Goal: Task Accomplishment & Management: Manage account settings

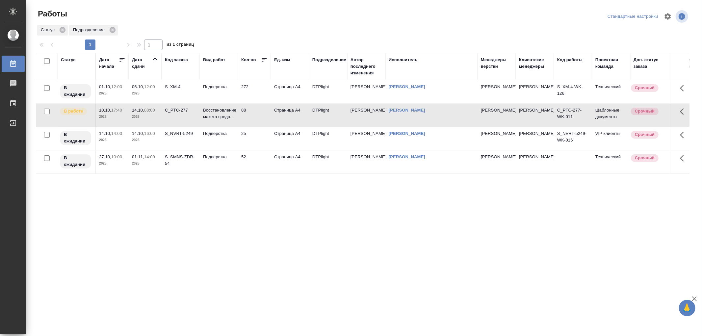
click at [222, 120] on td "Восстановление макета средн..." at bounding box center [219, 115] width 38 height 23
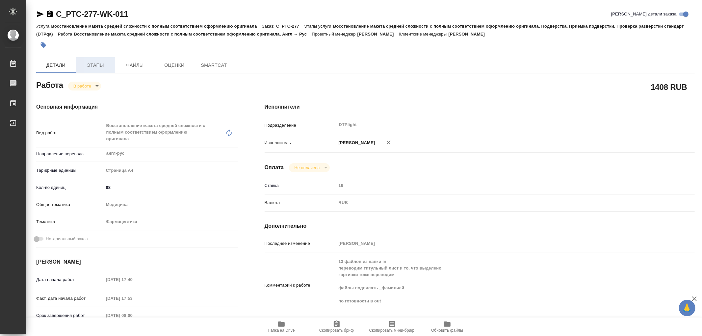
type textarea "x"
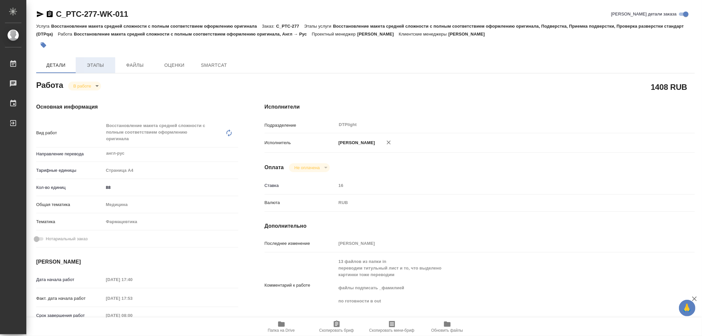
type textarea "x"
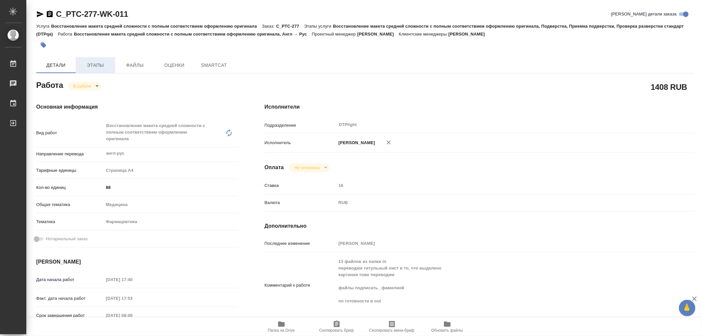
type textarea "x"
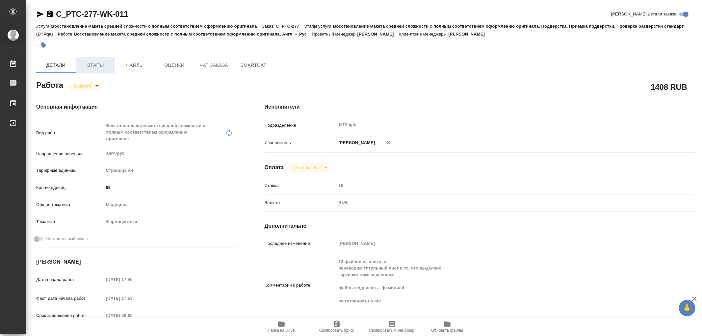
type textarea "x"
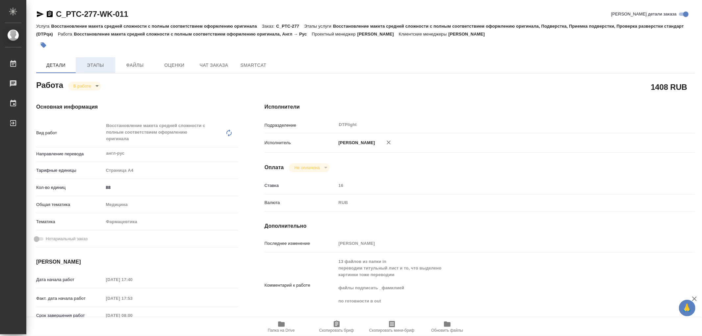
type textarea "x"
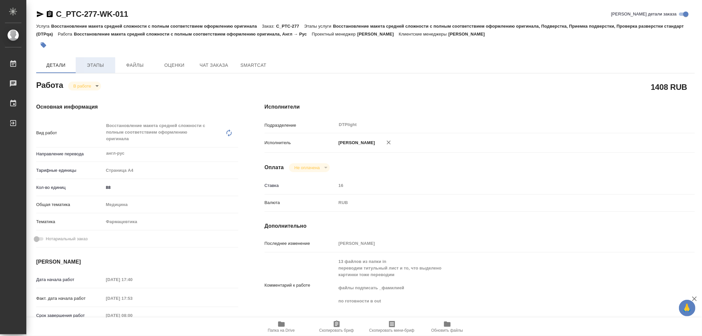
click at [97, 63] on span "Этапы" at bounding box center [96, 65] width 32 height 8
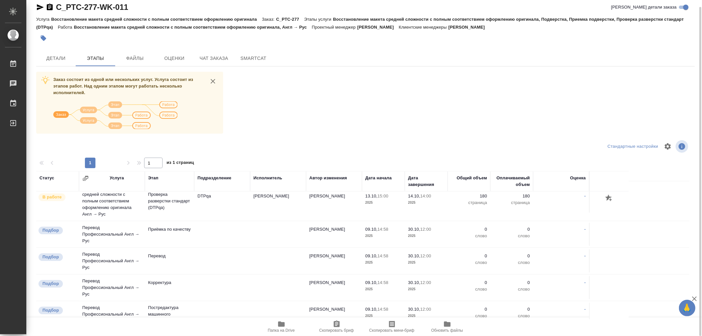
scroll to position [365, 0]
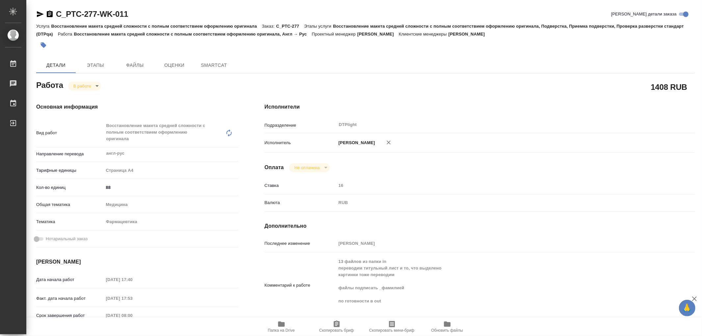
type textarea "x"
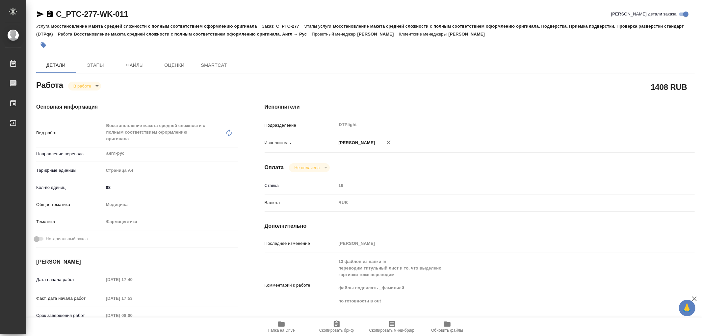
type textarea "x"
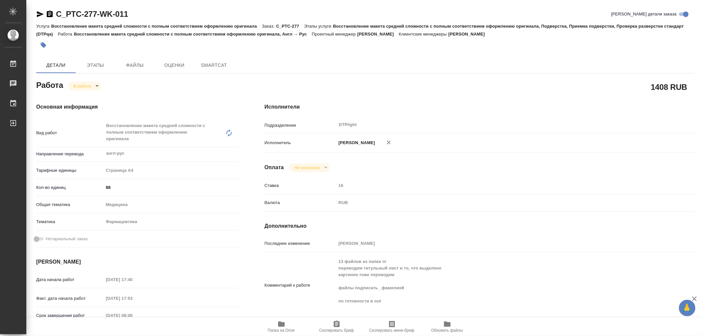
type textarea "x"
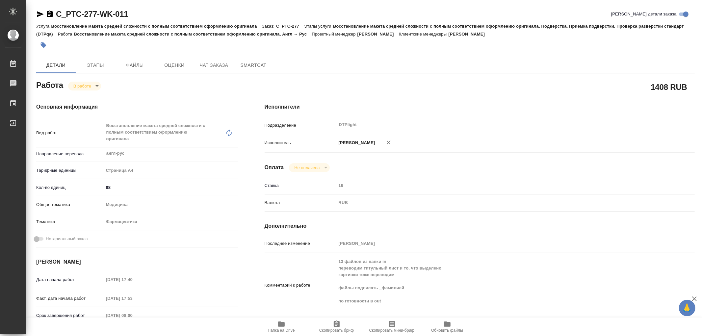
type textarea "x"
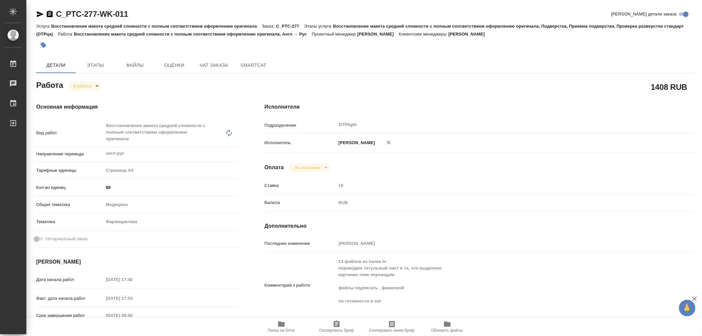
type textarea "x"
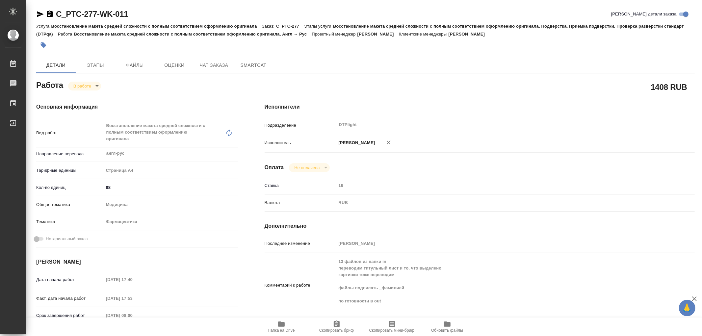
scroll to position [37, 0]
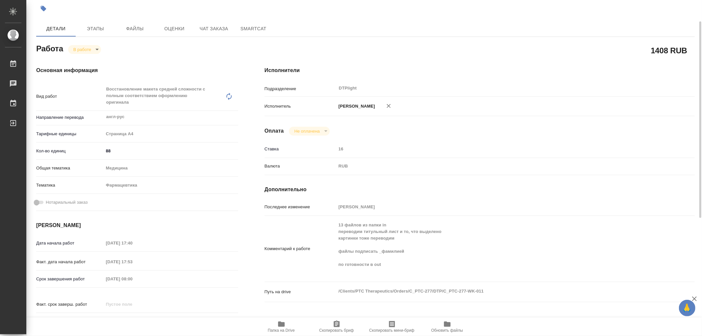
click at [280, 327] on icon "button" at bounding box center [281, 324] width 8 height 8
click at [85, 49] on body "🙏 .cls-1 fill:#fff; AWATERA Работы 0 Чаты График Выйти C_PTC-277-WK-011 Кратко …" at bounding box center [351, 168] width 702 height 336
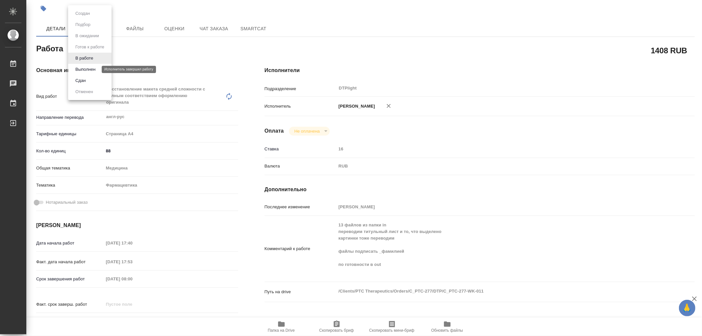
click at [86, 67] on button "Выполнен" at bounding box center [85, 69] width 24 height 7
type textarea "x"
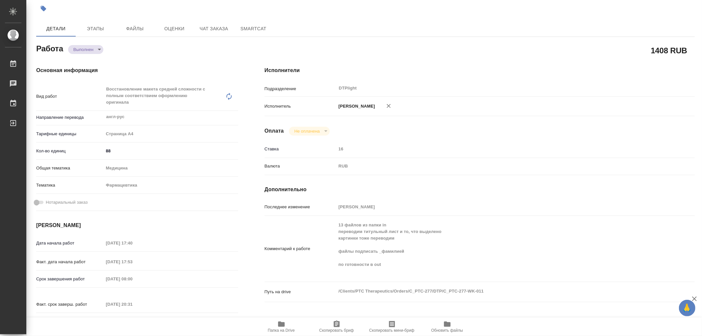
type textarea "x"
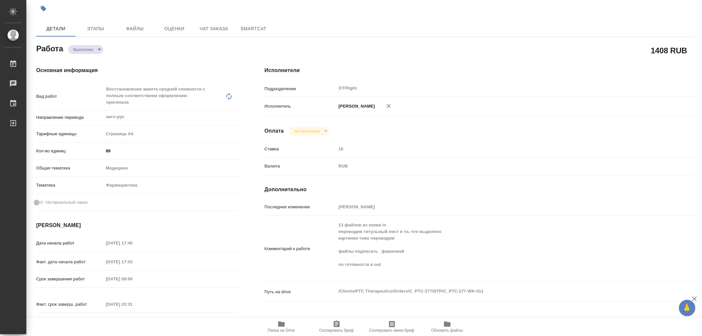
type textarea "x"
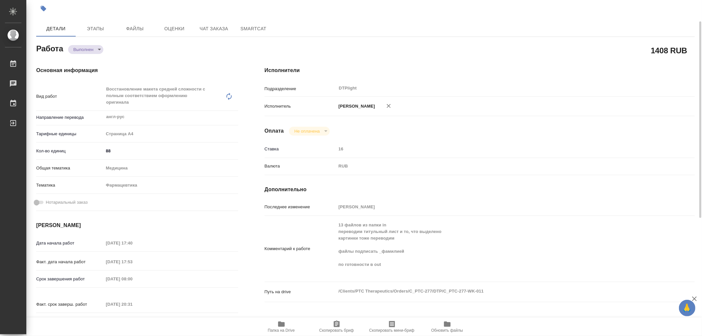
type textarea "x"
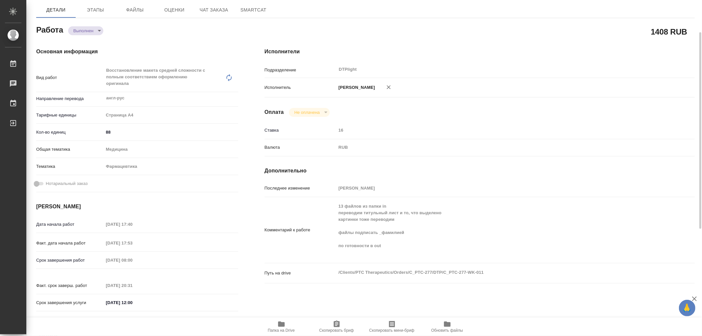
scroll to position [0, 0]
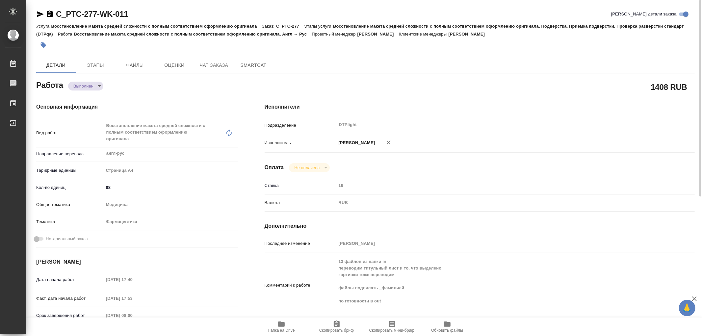
click at [38, 15] on icon "button" at bounding box center [40, 14] width 7 height 6
drag, startPoint x: 139, startPoint y: 11, endPoint x: 57, endPoint y: 10, distance: 81.9
click at [57, 10] on div "C_PTC-277-WK-011 Кратко детали заказа" at bounding box center [365, 14] width 658 height 11
copy link "C_PTC-277-WK-011"
click at [96, 69] on button "Этапы" at bounding box center [95, 65] width 39 height 16
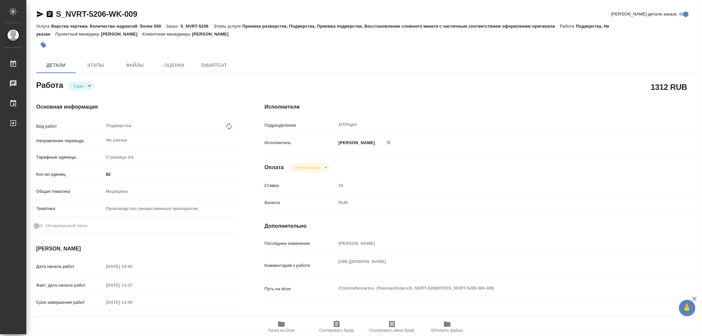
type textarea "x"
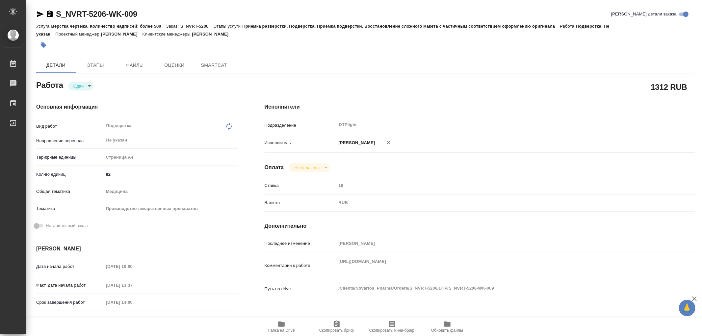
type textarea "x"
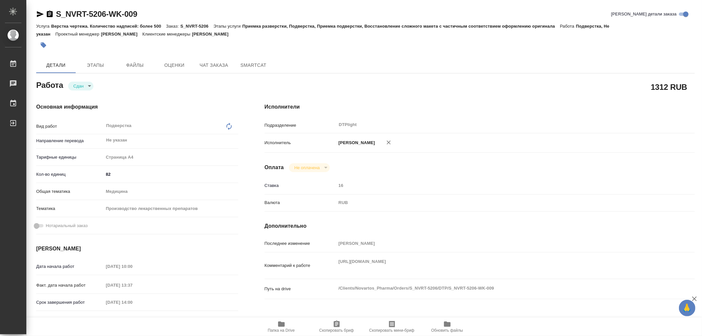
type textarea "x"
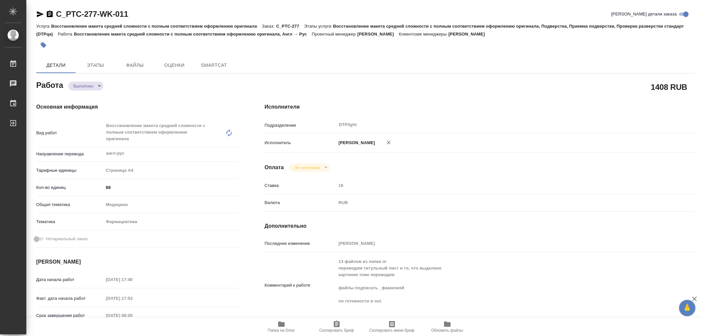
type textarea "x"
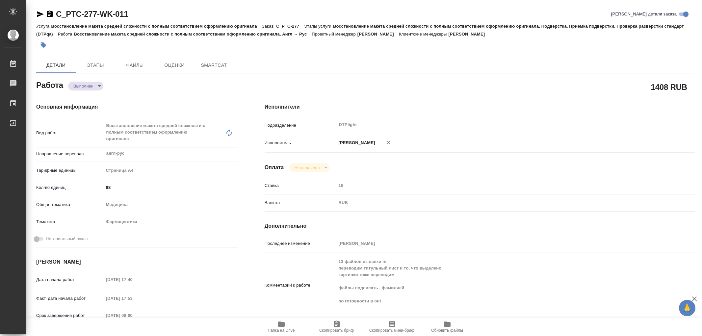
type textarea "x"
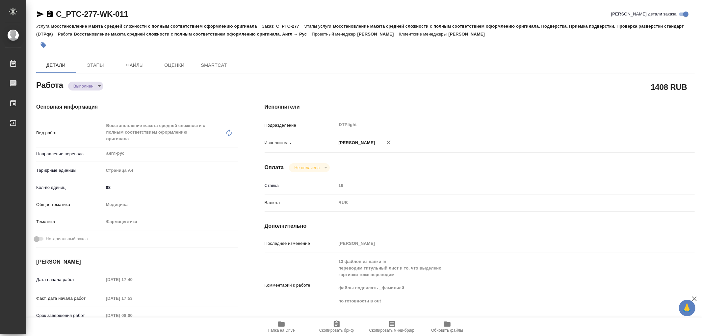
type textarea "x"
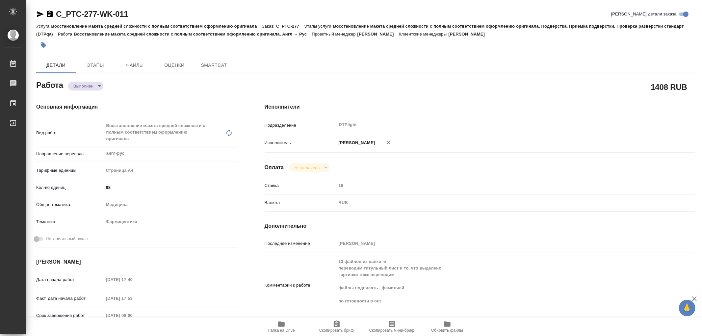
type textarea "x"
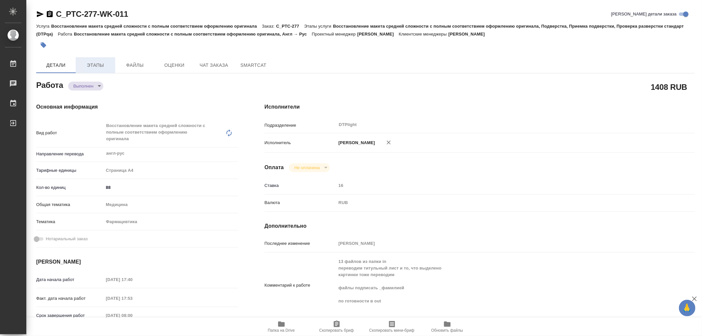
click at [103, 62] on span "Этапы" at bounding box center [96, 65] width 32 height 8
type textarea "x"
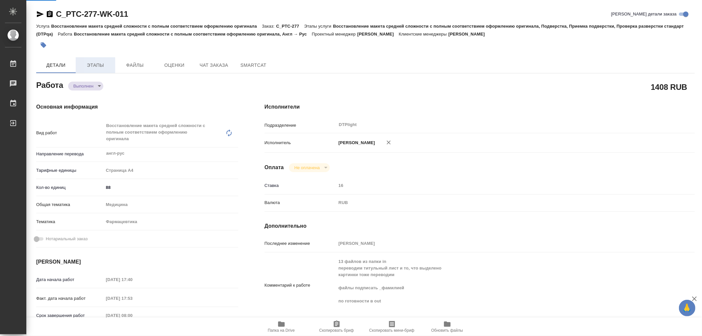
type textarea "x"
